Goal: Navigation & Orientation: Find specific page/section

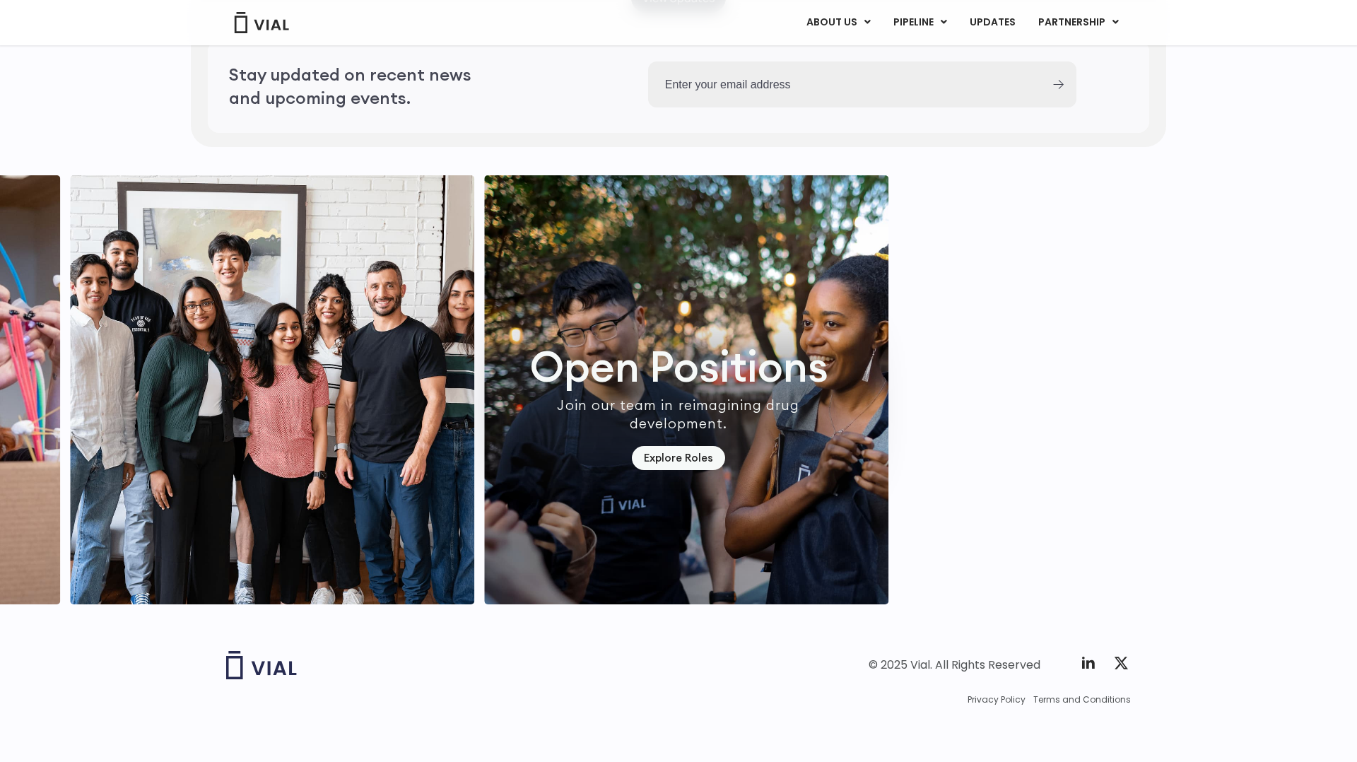
scroll to position [3926, 0]
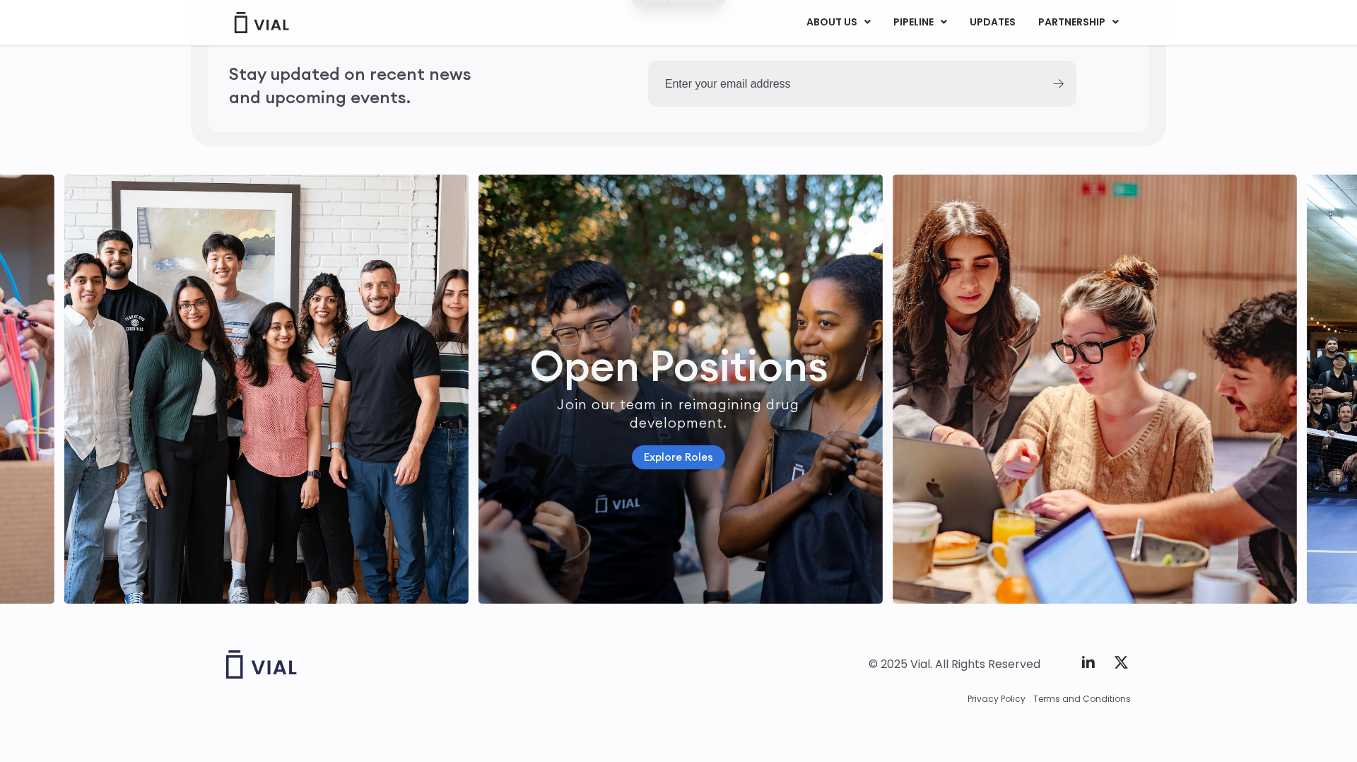
click at [660, 447] on link "Explore Roles" at bounding box center [678, 457] width 93 height 25
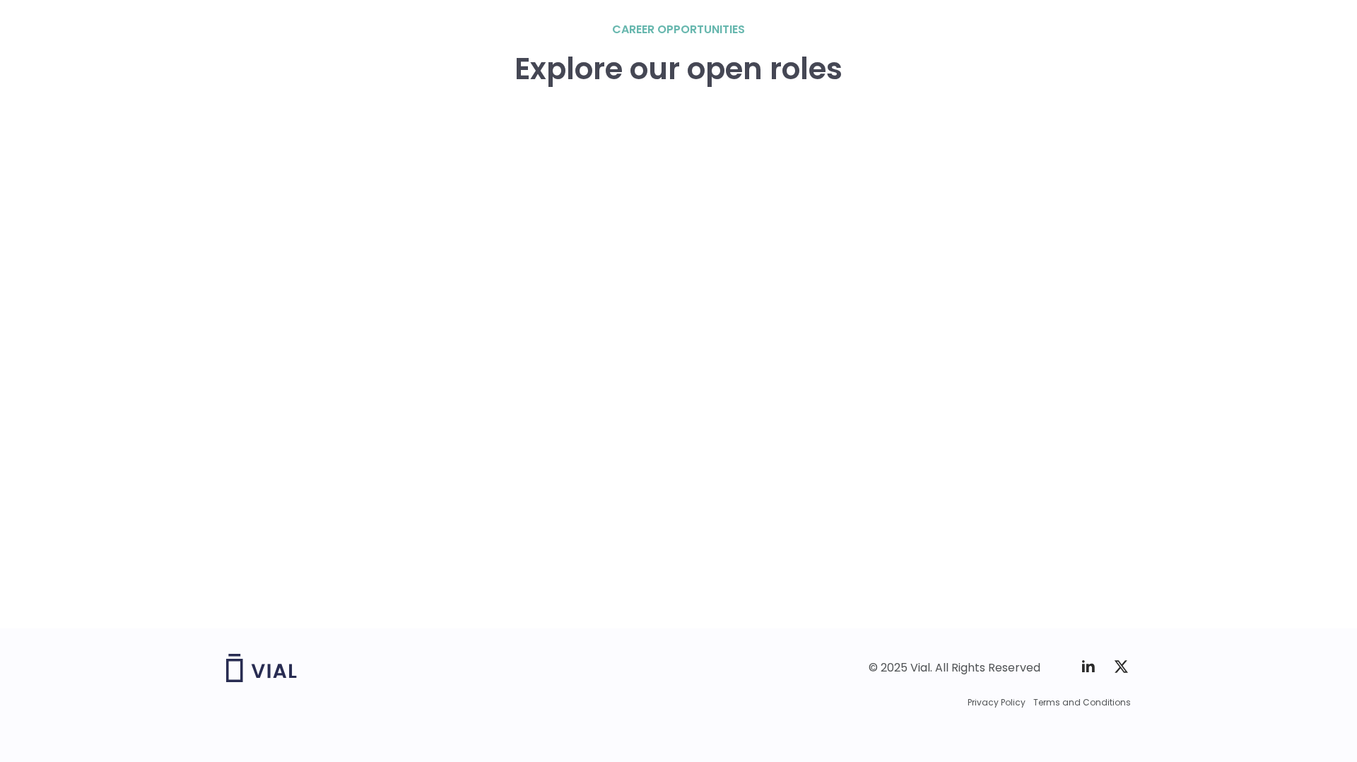
scroll to position [2008, 0]
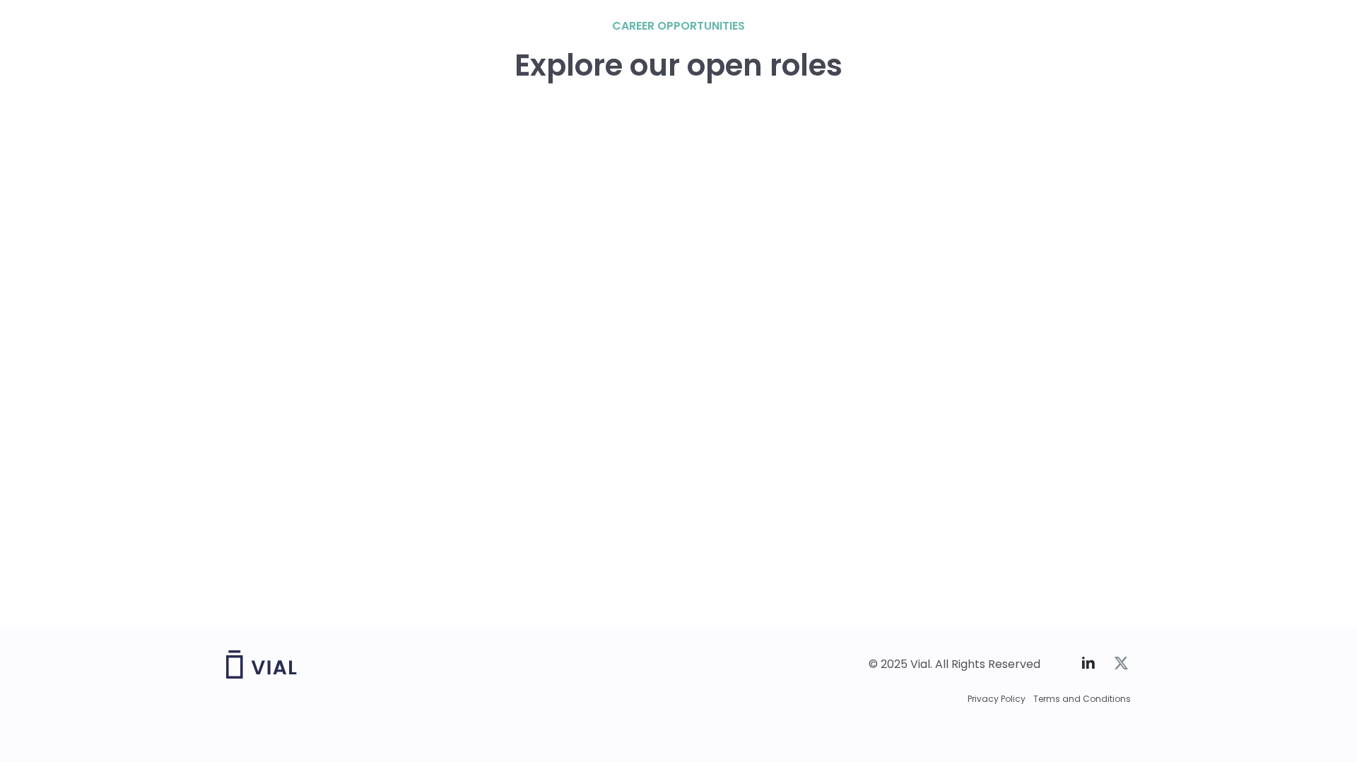
click at [1121, 663] on icon at bounding box center [1120, 662] width 17 height 17
click at [1085, 665] on icon at bounding box center [1088, 662] width 17 height 17
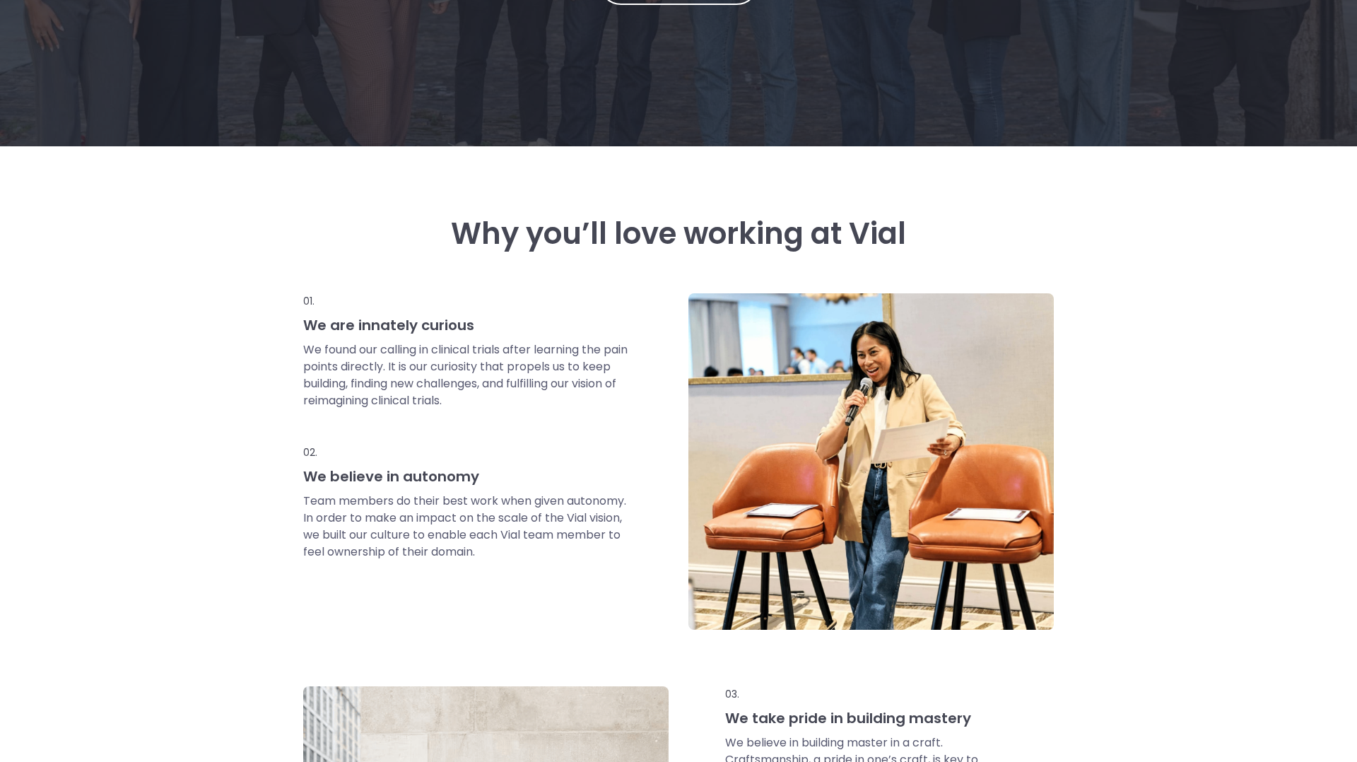
scroll to position [0, 0]
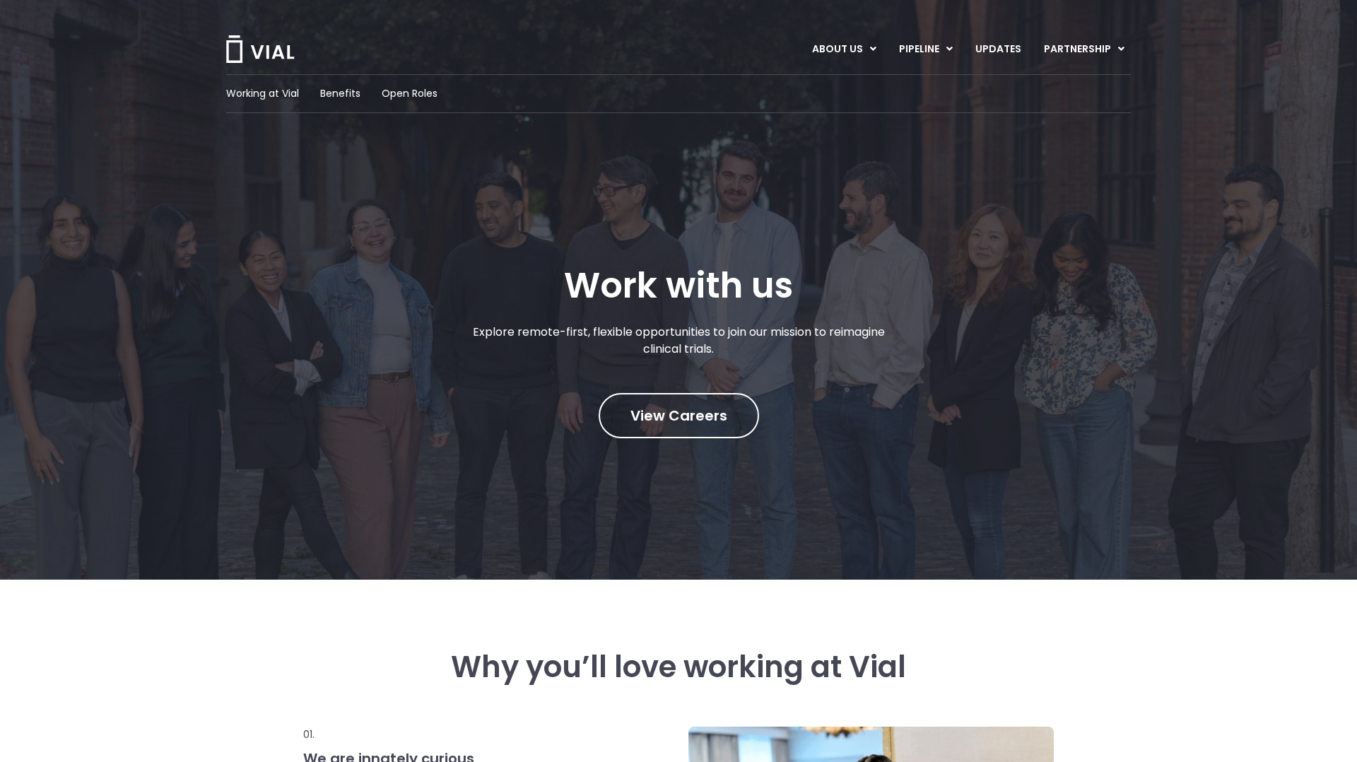
click at [258, 55] on img at bounding box center [260, 49] width 71 height 28
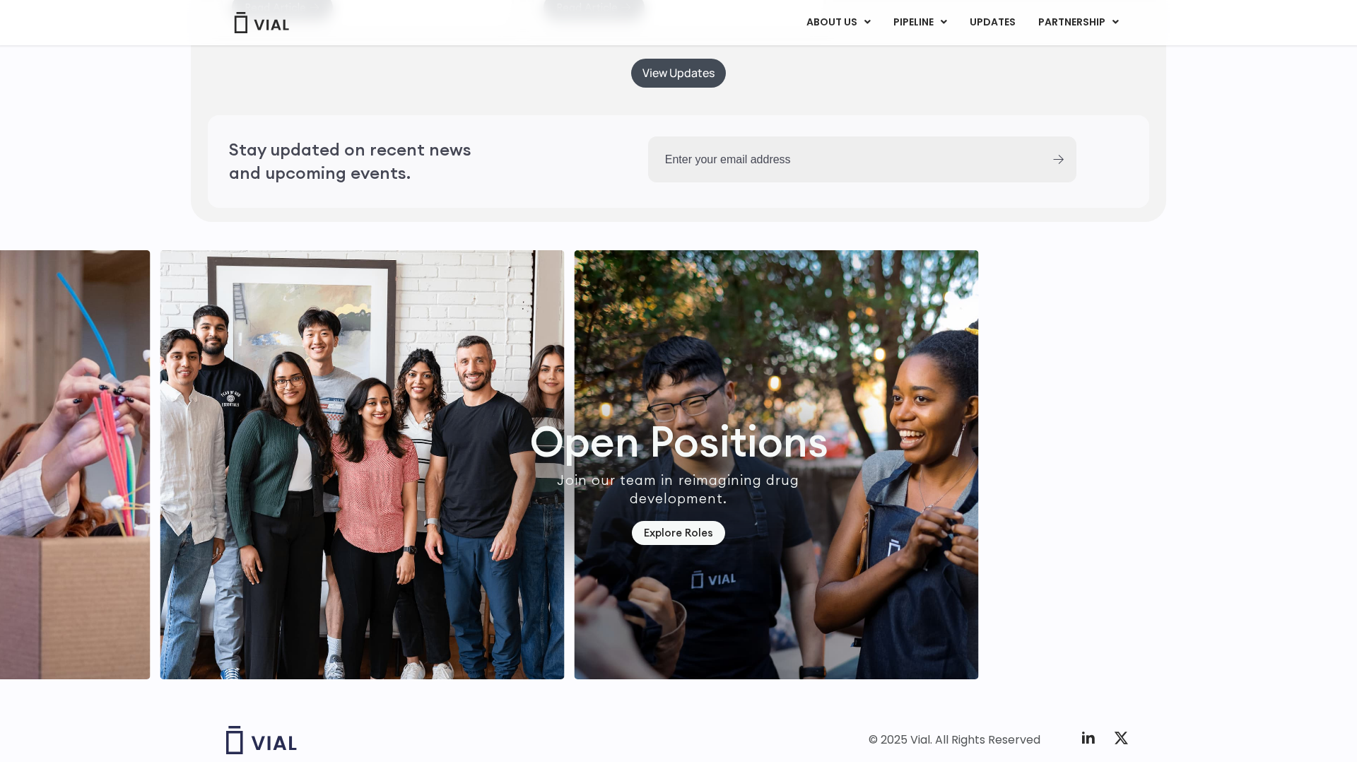
scroll to position [3926, 0]
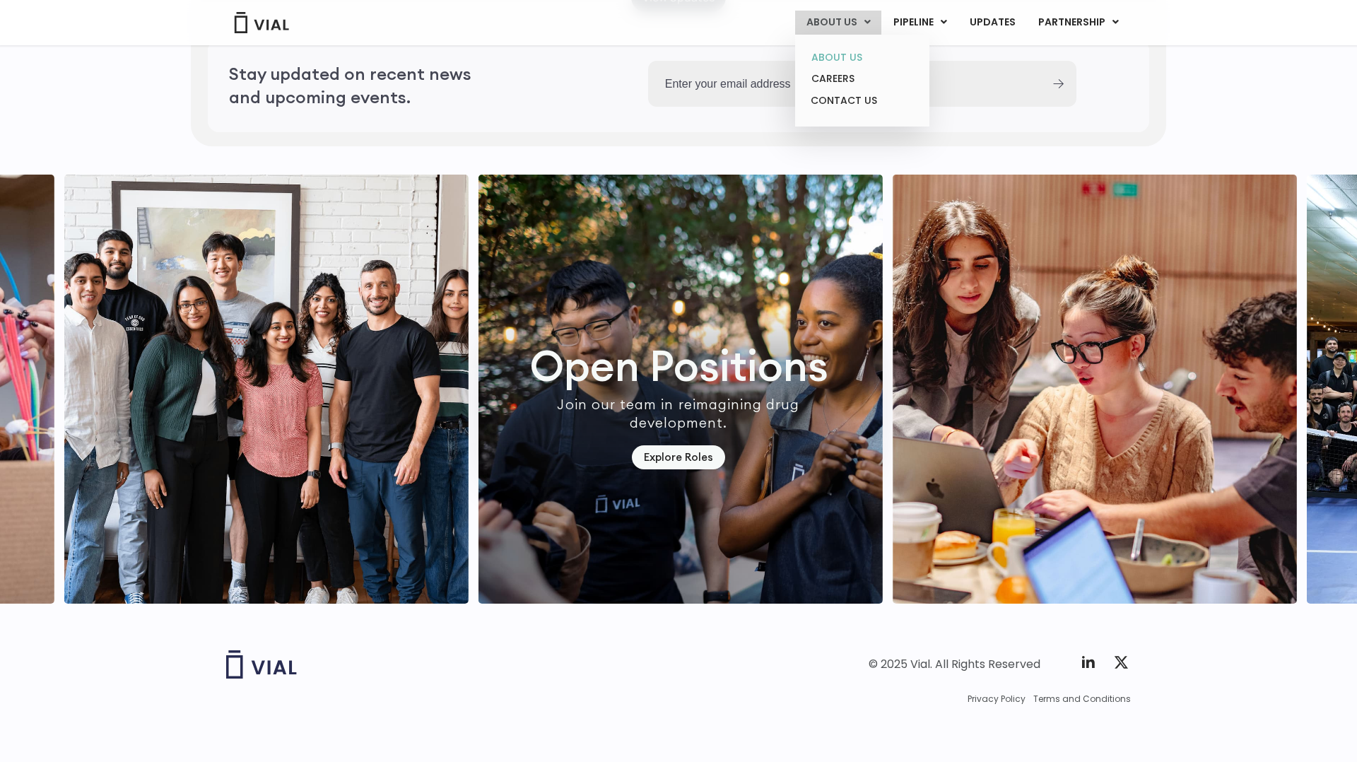
click at [842, 60] on link "ABOUT US" at bounding box center [862, 58] width 124 height 22
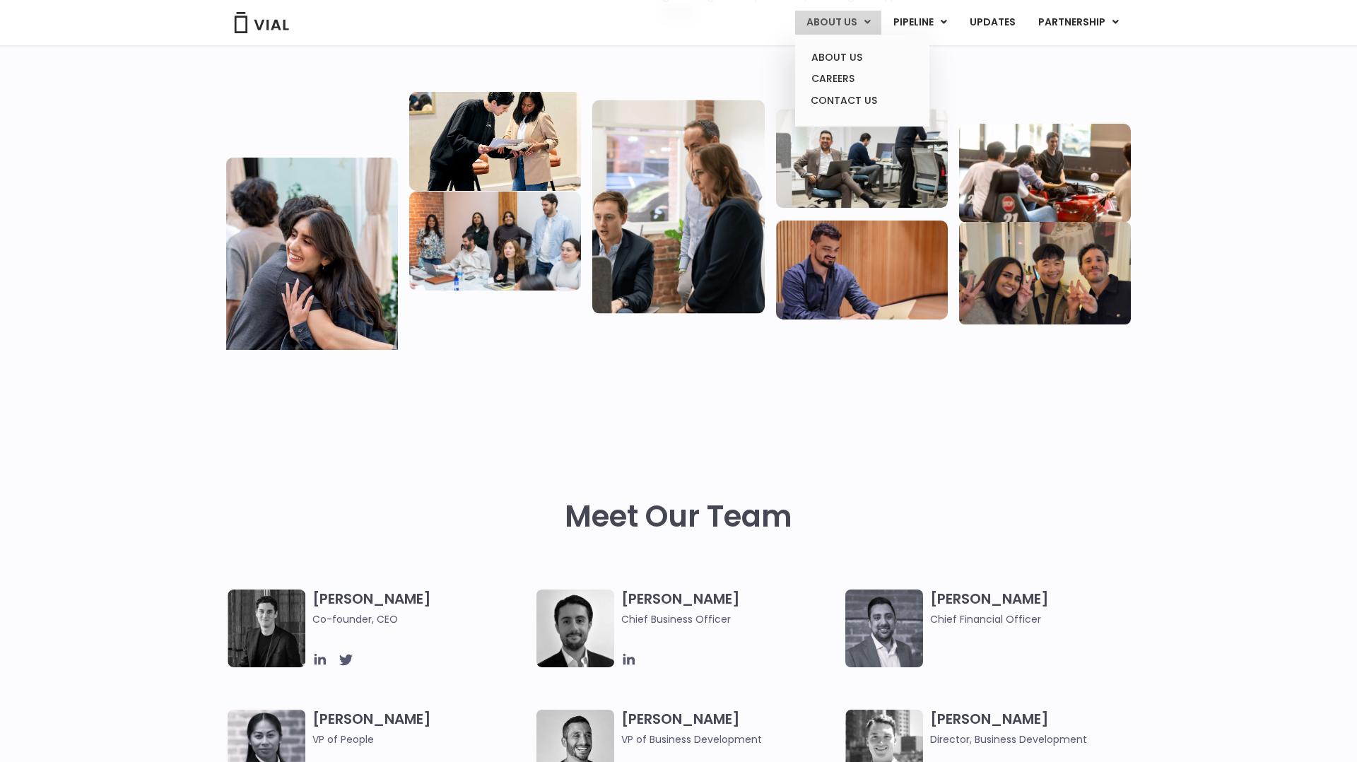
scroll to position [202, 0]
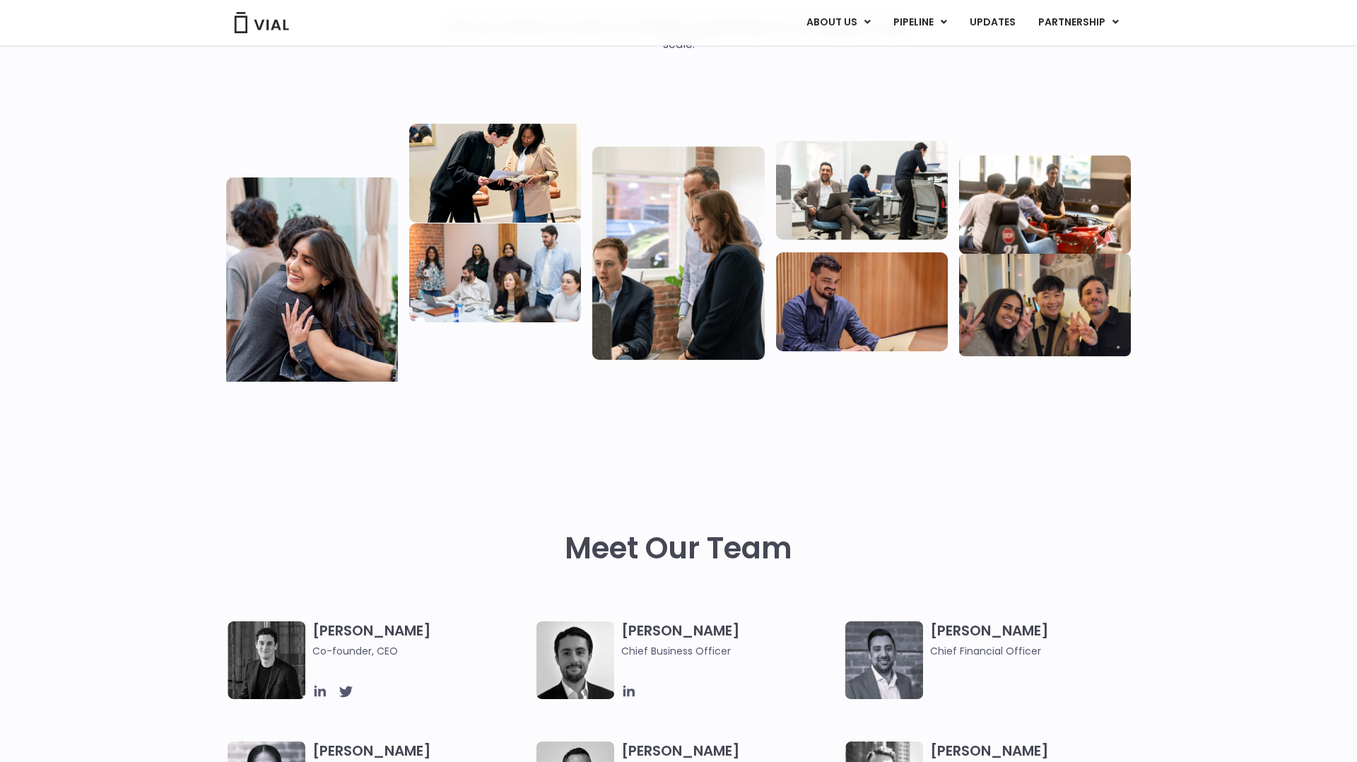
click at [236, 30] on img at bounding box center [261, 22] width 57 height 21
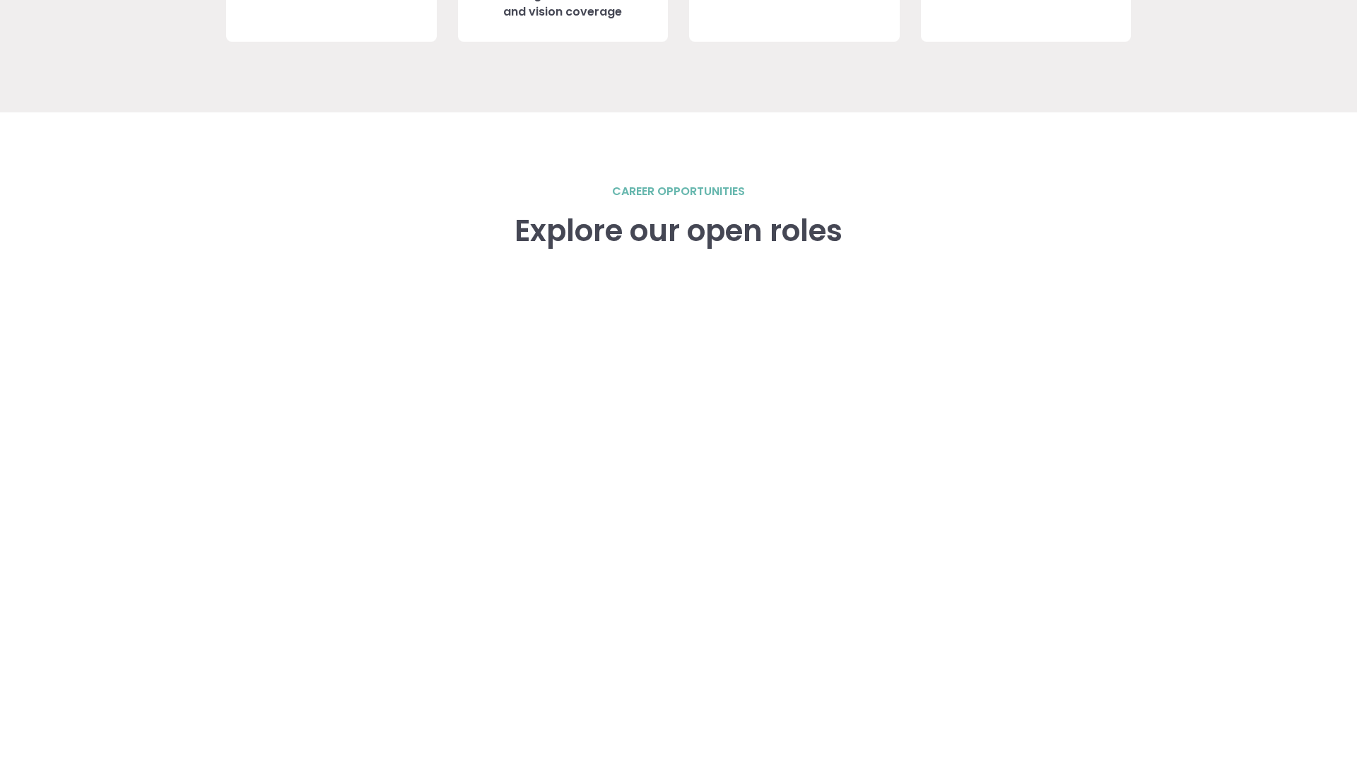
scroll to position [1962, 0]
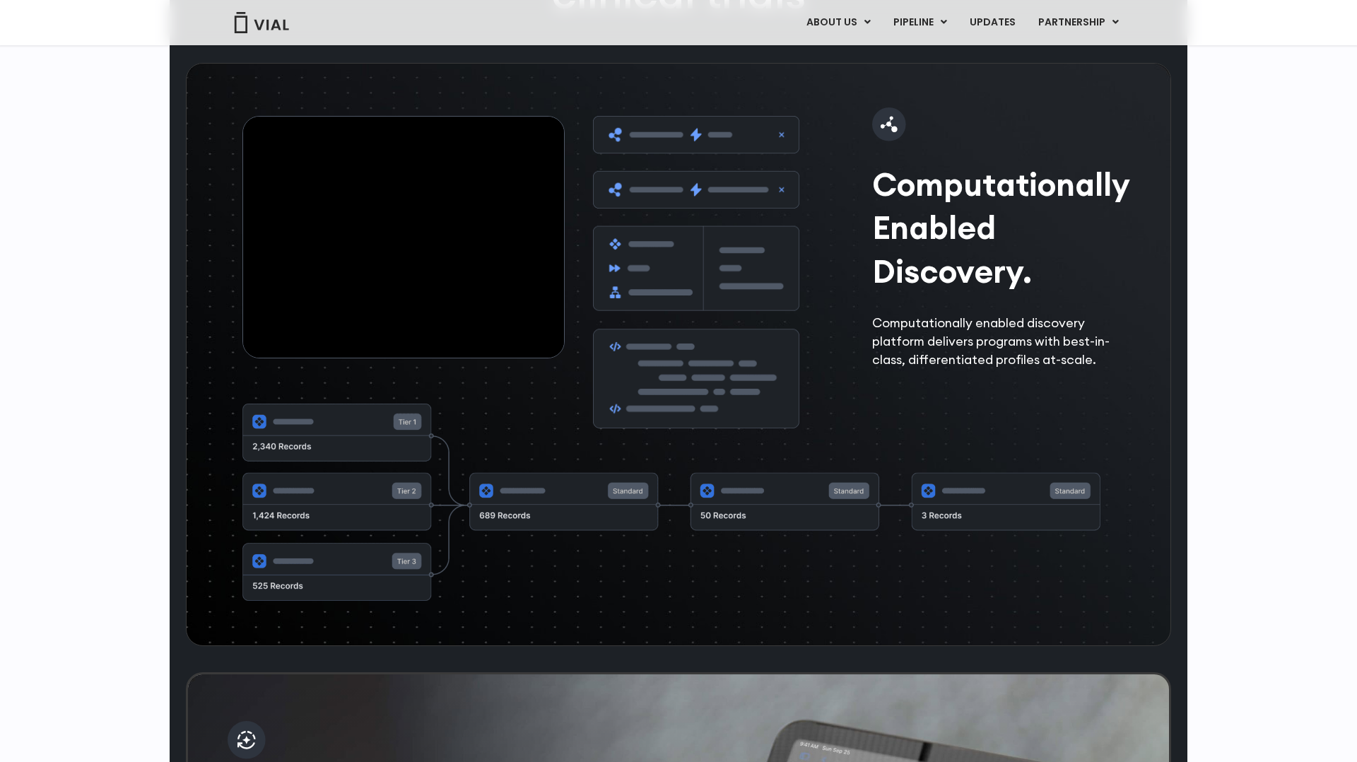
scroll to position [2243, 0]
